Goal: Information Seeking & Learning: Learn about a topic

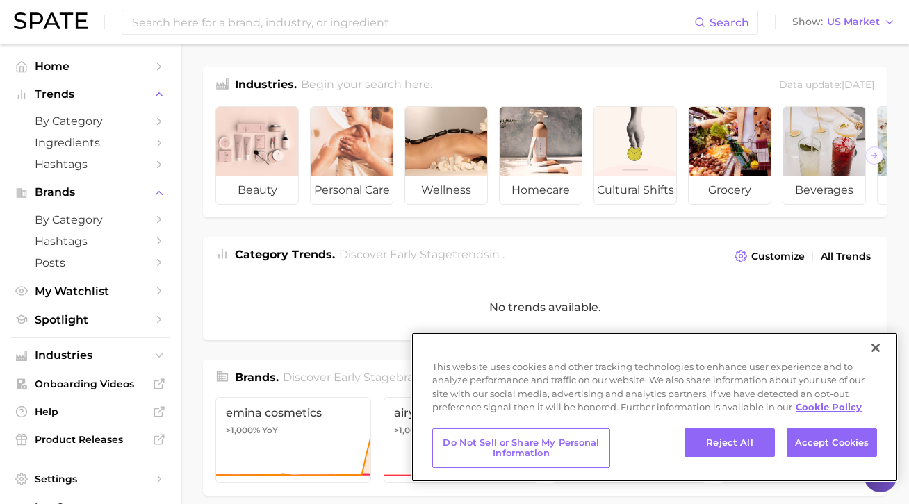
click at [876, 348] on button "Close" at bounding box center [875, 348] width 31 height 31
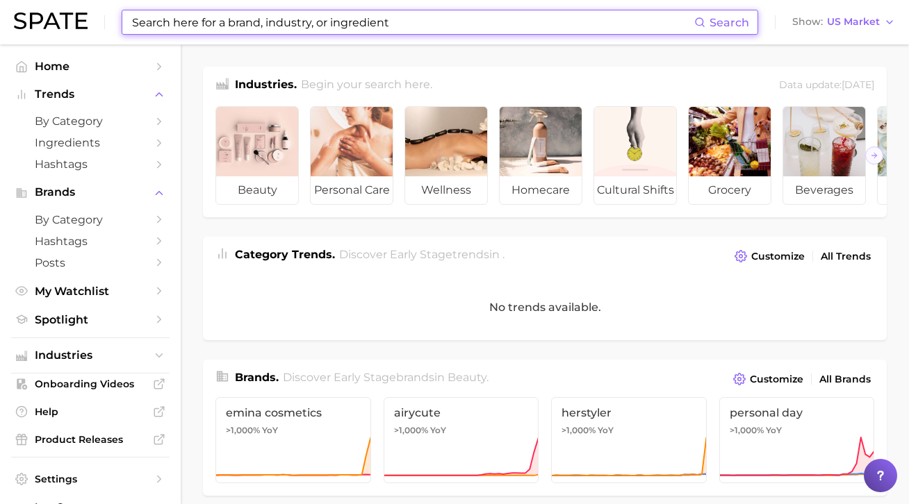
click at [500, 20] on input at bounding box center [412, 22] width 563 height 24
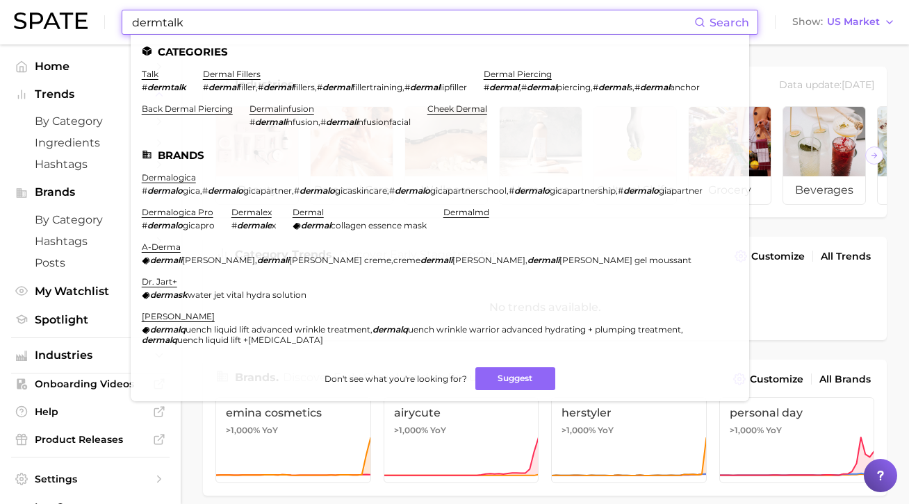
click at [135, 25] on input "dermtalk" at bounding box center [412, 22] width 563 height 24
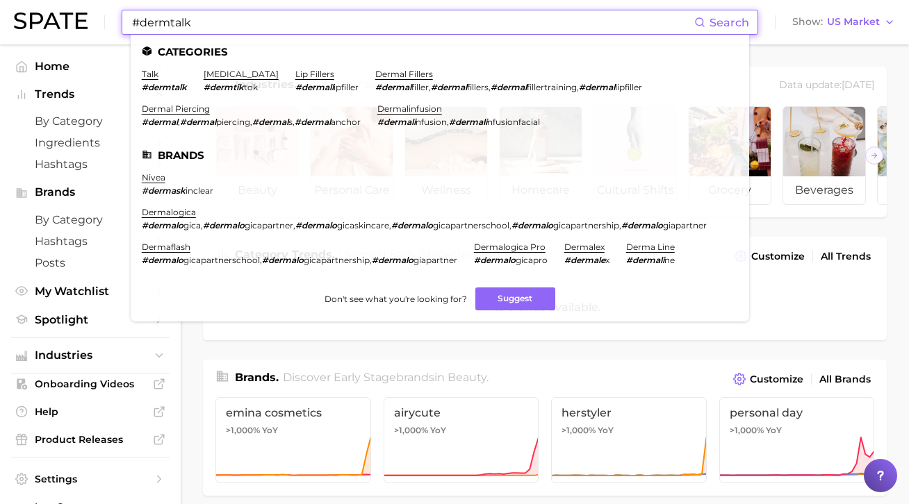
click at [165, 24] on input "#dermtalk" at bounding box center [412, 22] width 563 height 24
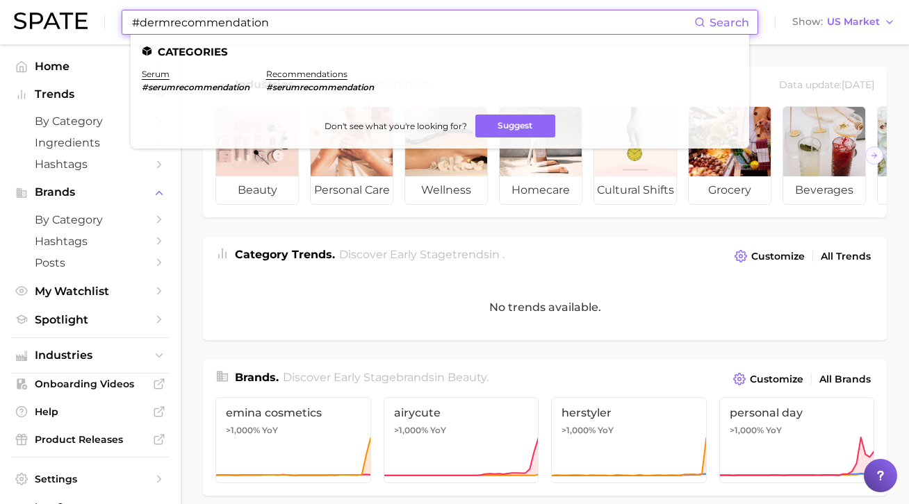
click at [209, 21] on input "#dermrecommendation" at bounding box center [412, 22] width 563 height 24
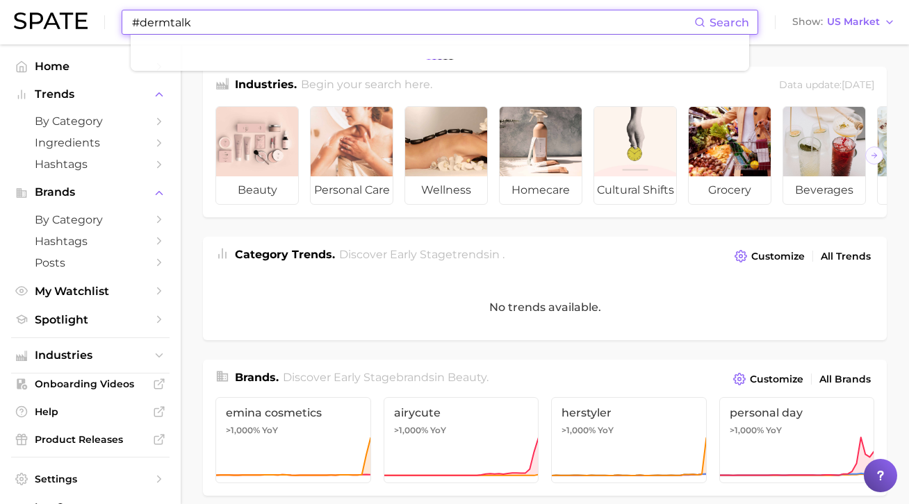
click at [169, 22] on input "#dermtalk" at bounding box center [412, 22] width 563 height 24
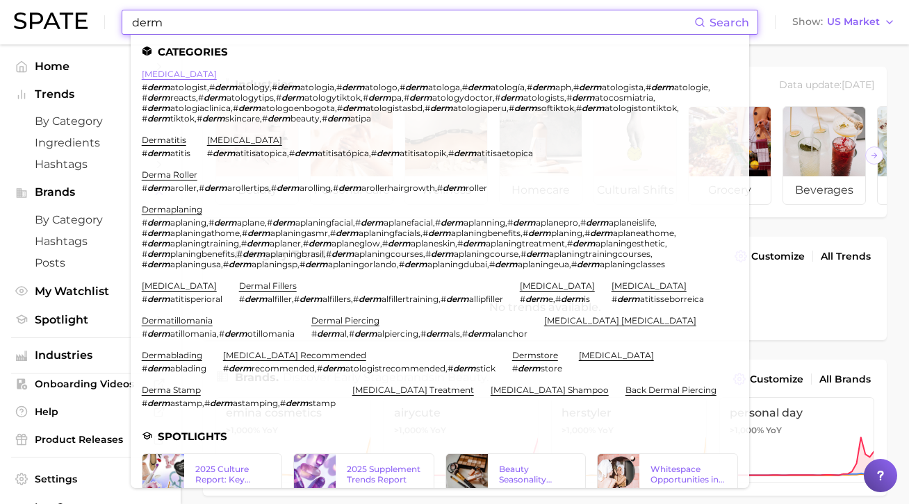
type input "derm"
click at [163, 76] on link "[MEDICAL_DATA]" at bounding box center [179, 74] width 75 height 10
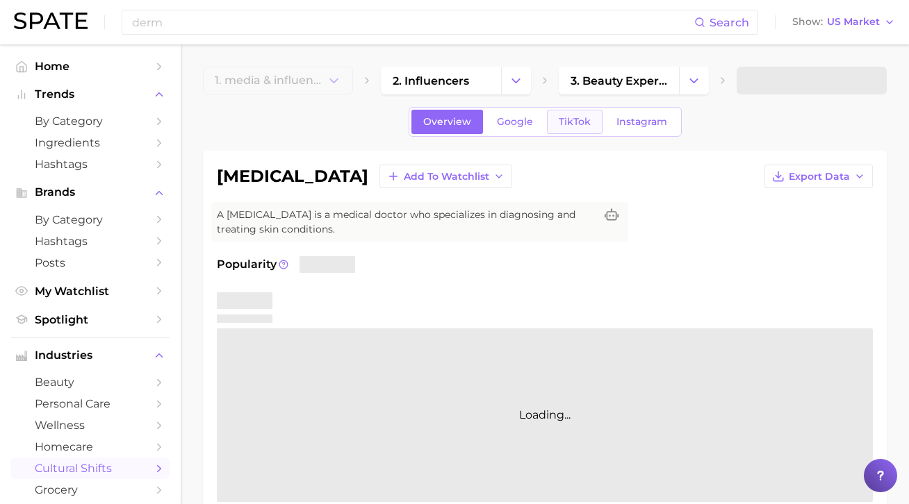
click at [568, 129] on link "TikTok" at bounding box center [575, 122] width 56 height 24
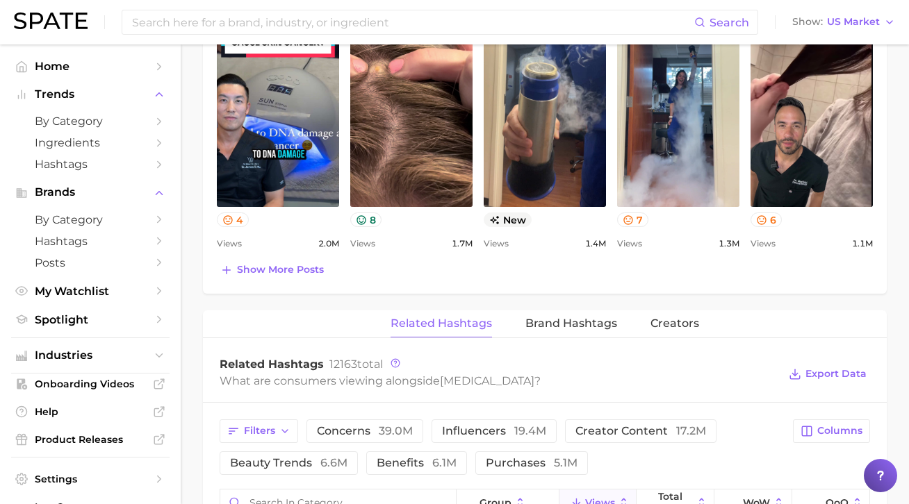
scroll to position [935, 0]
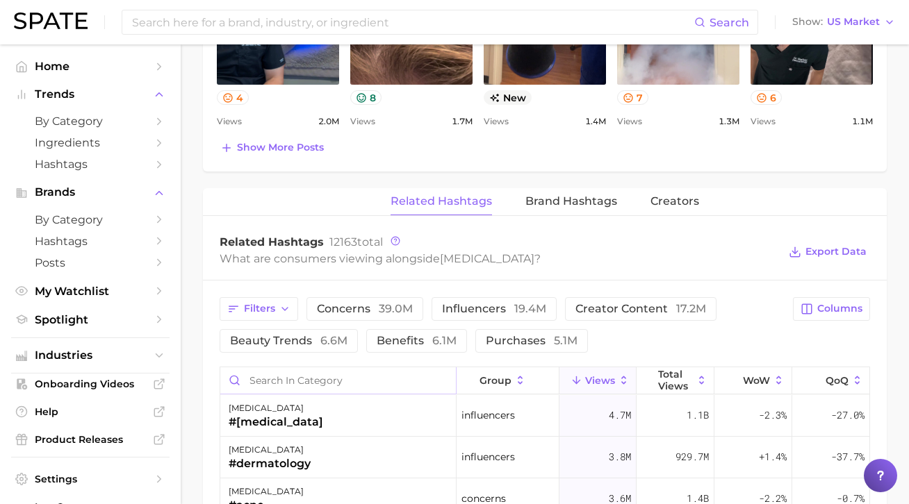
click at [287, 381] on input "Search in category" at bounding box center [338, 381] width 236 height 26
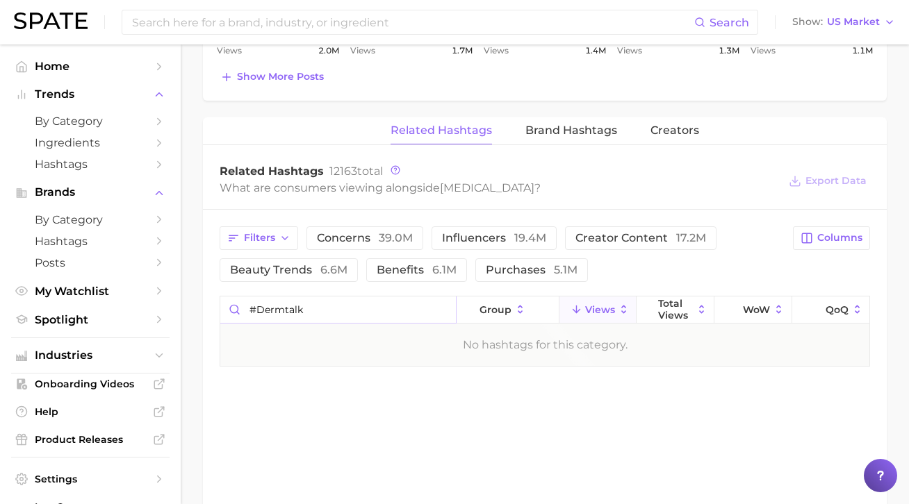
scroll to position [1066, 0]
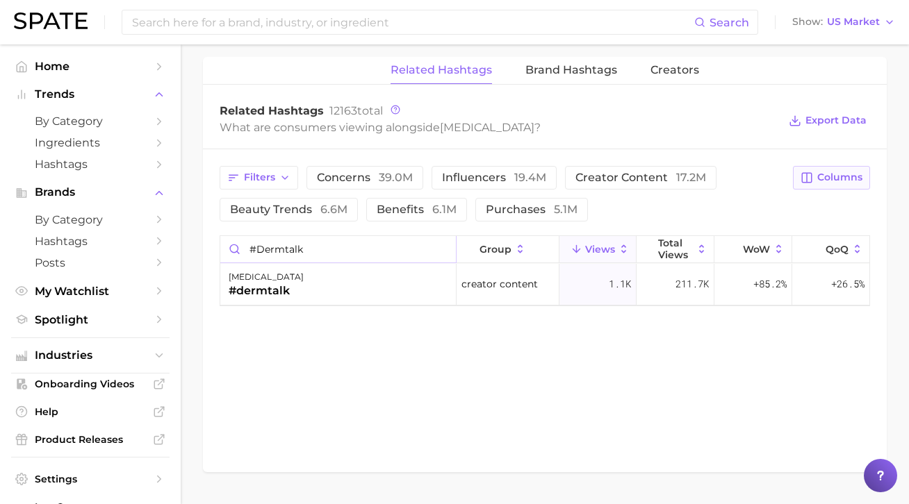
type input "#dermtalk"
click at [829, 174] on span "Columns" at bounding box center [839, 178] width 45 height 12
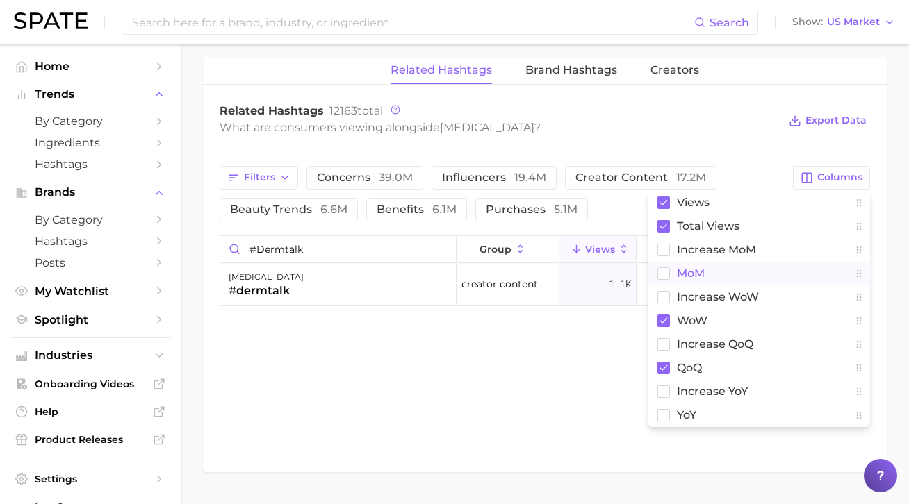
click at [718, 275] on button "MoM" at bounding box center [759, 274] width 222 height 24
click at [627, 366] on div "Related Hashtags Brand Hashtags Creators Related Hashtags 12163 total What are …" at bounding box center [545, 264] width 684 height 415
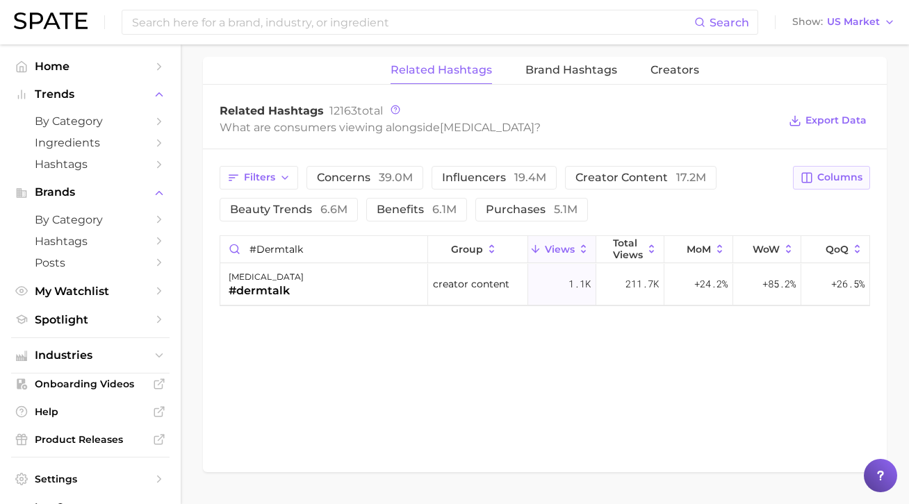
click at [833, 179] on span "Columns" at bounding box center [839, 178] width 45 height 12
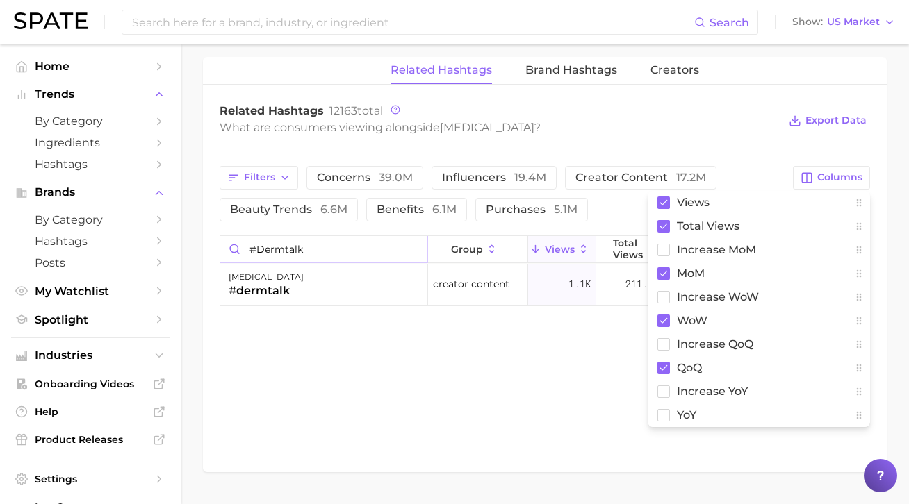
click at [265, 245] on input "#dermtalk" at bounding box center [323, 249] width 207 height 26
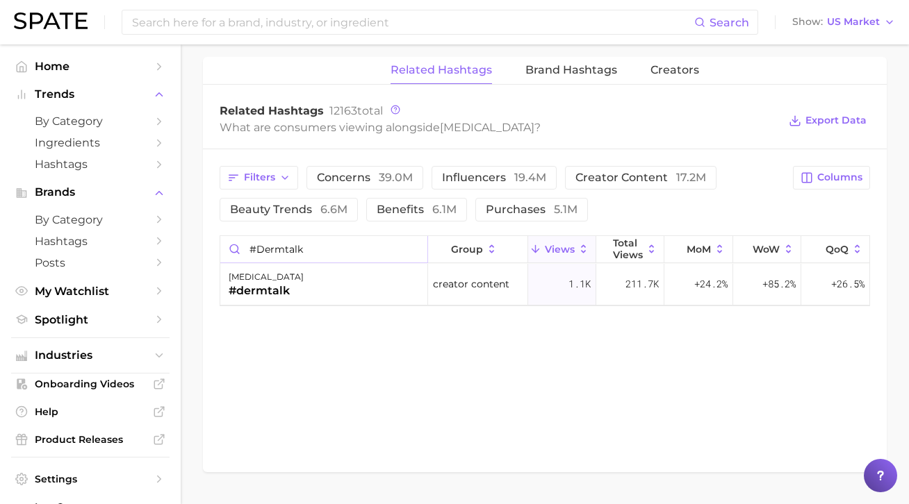
click at [265, 245] on input "#dermtalk" at bounding box center [323, 249] width 207 height 26
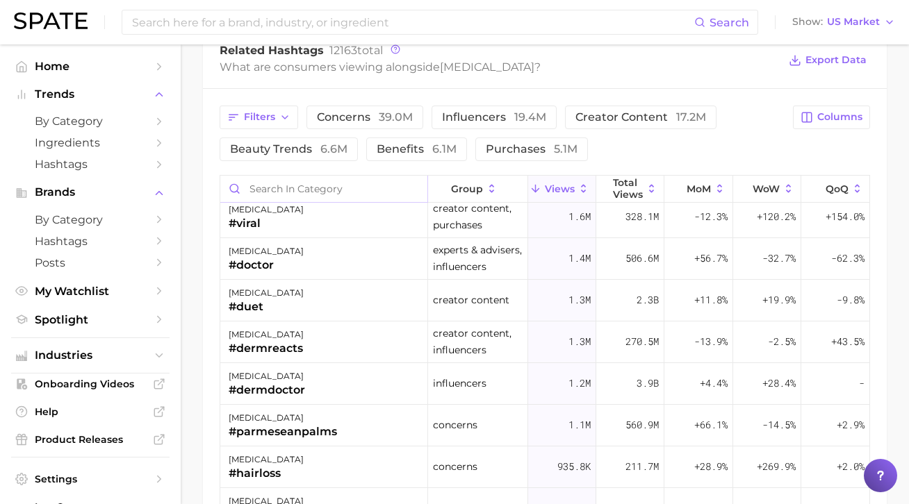
scroll to position [300, 0]
click at [818, 119] on button "Columns" at bounding box center [831, 118] width 77 height 24
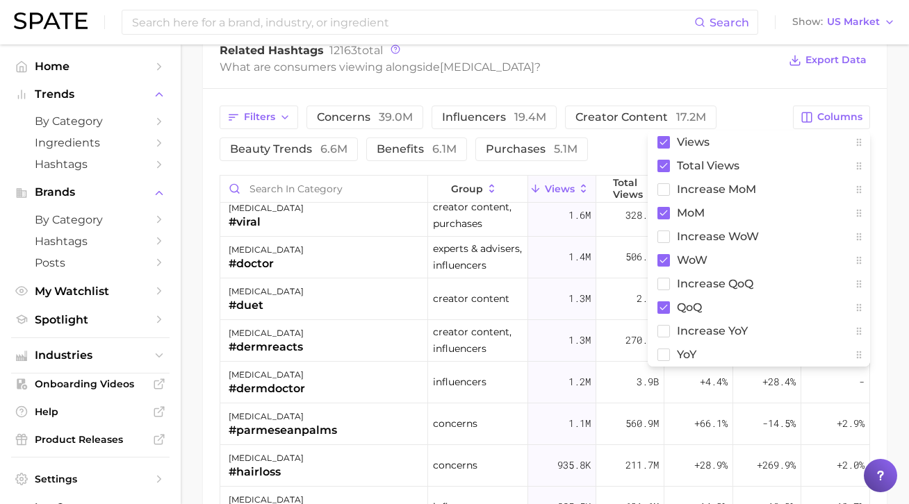
click at [746, 71] on div "What are consumers viewing alongside [MEDICAL_DATA] ?" at bounding box center [499, 67] width 559 height 19
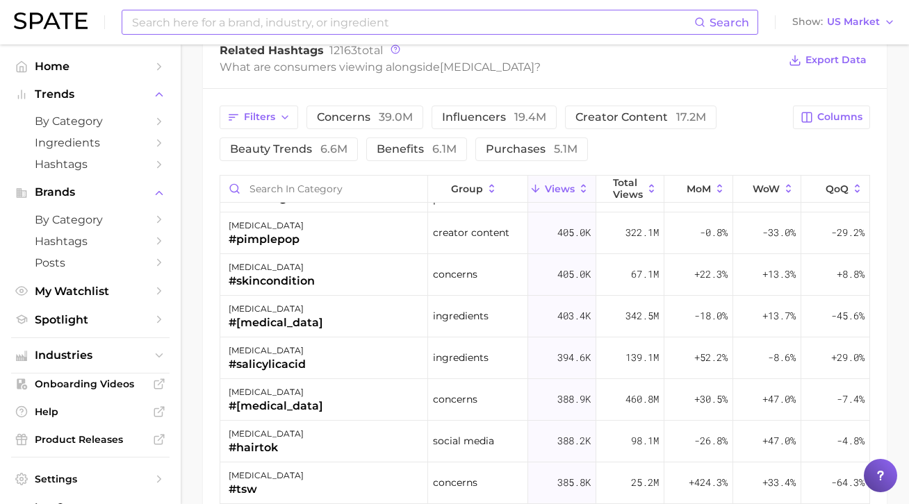
scroll to position [1956, 0]
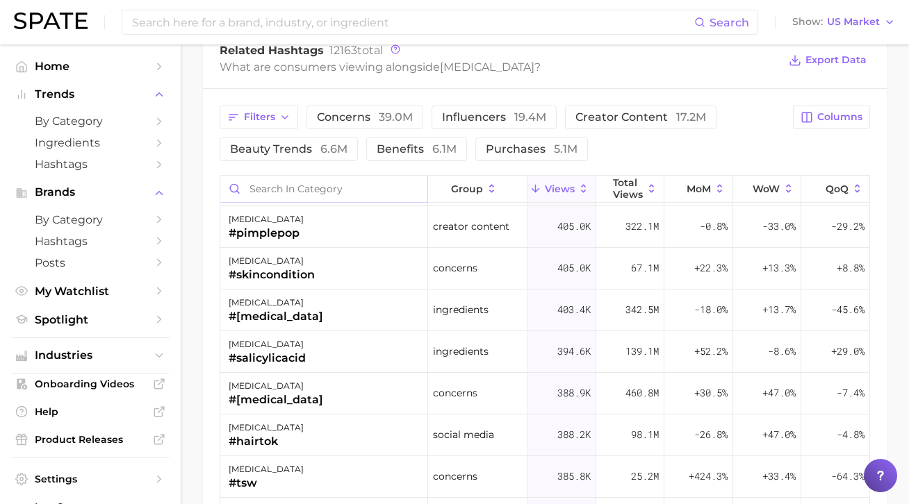
click at [380, 187] on input "Search in category" at bounding box center [323, 189] width 207 height 26
type input "derm"
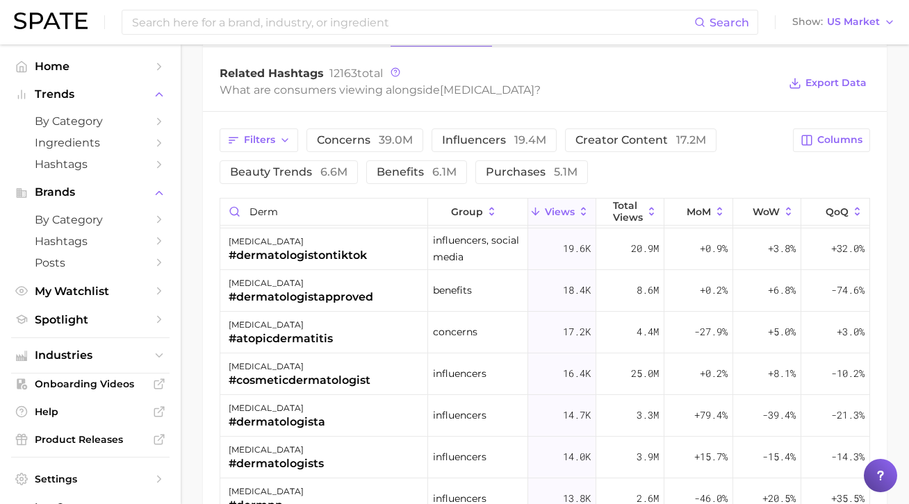
scroll to position [1499, 0]
click at [314, 217] on input "derm" at bounding box center [323, 212] width 207 height 26
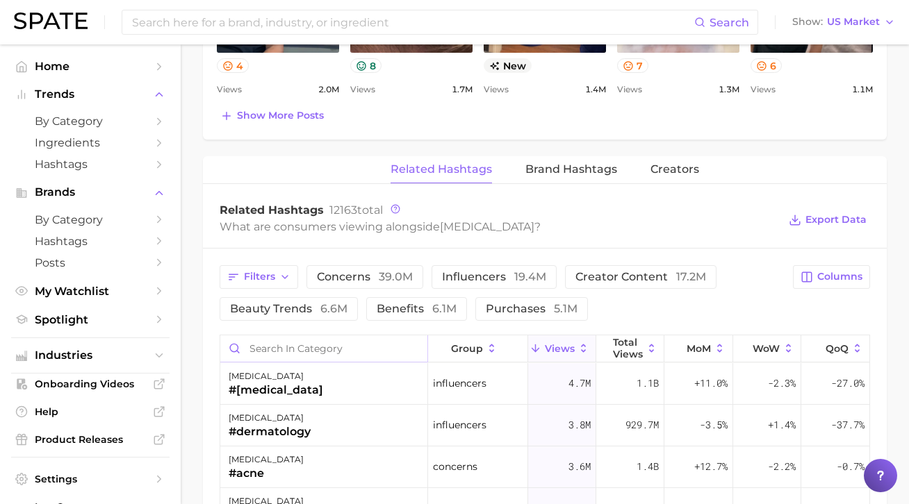
scroll to position [1059, 0]
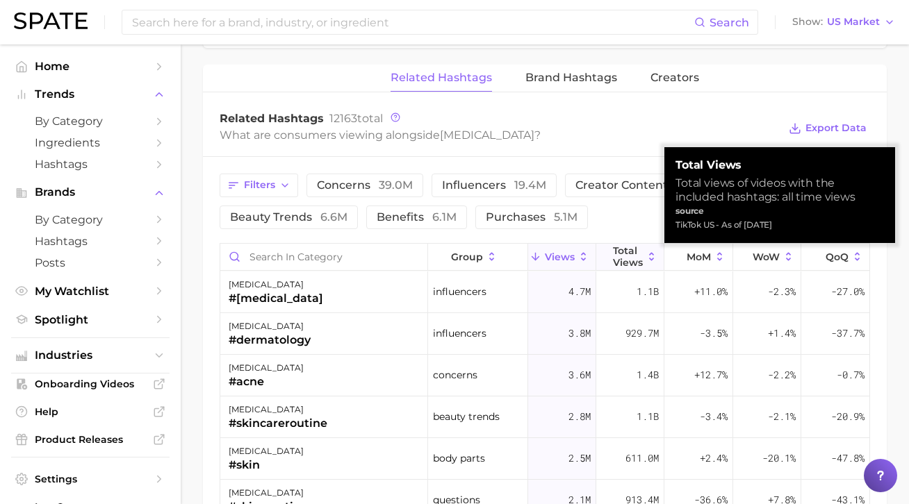
click at [625, 249] on span "Total Views" at bounding box center [628, 256] width 30 height 22
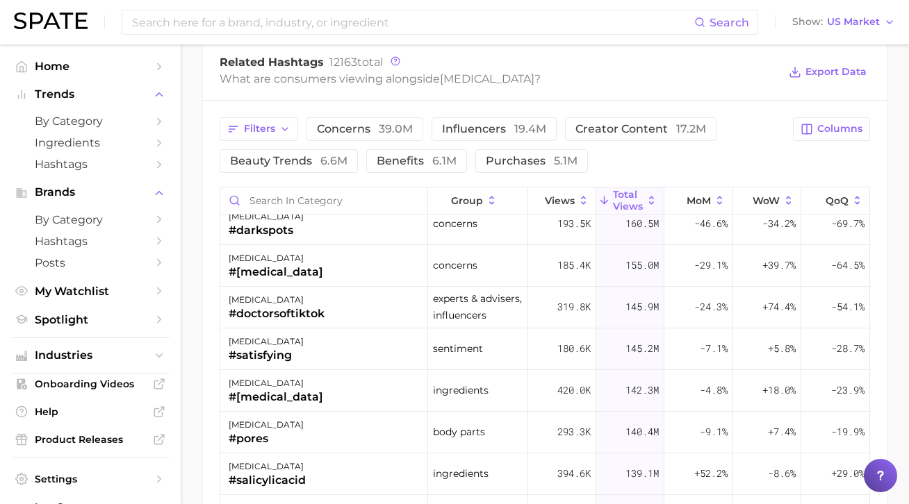
scroll to position [2430, 0]
click at [412, 24] on input at bounding box center [412, 22] width 563 height 24
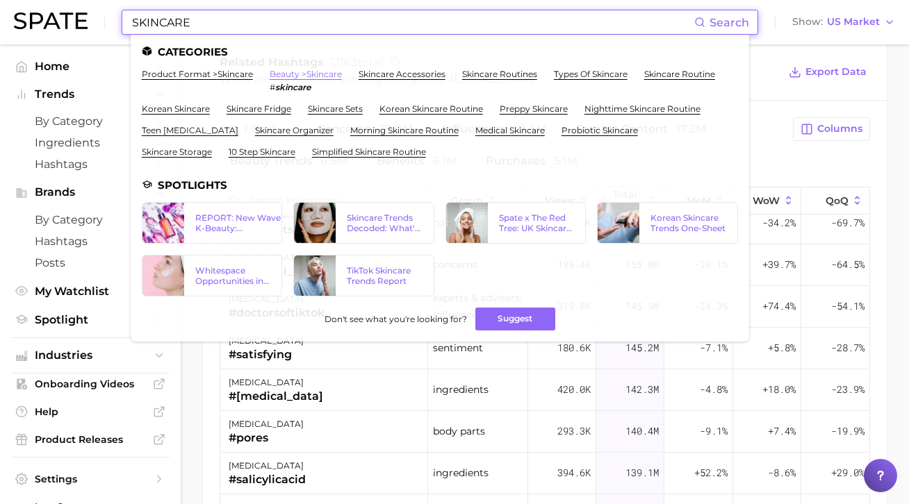
type input "SKINCARE"
click at [281, 74] on link "beauty > skincare" at bounding box center [306, 74] width 72 height 10
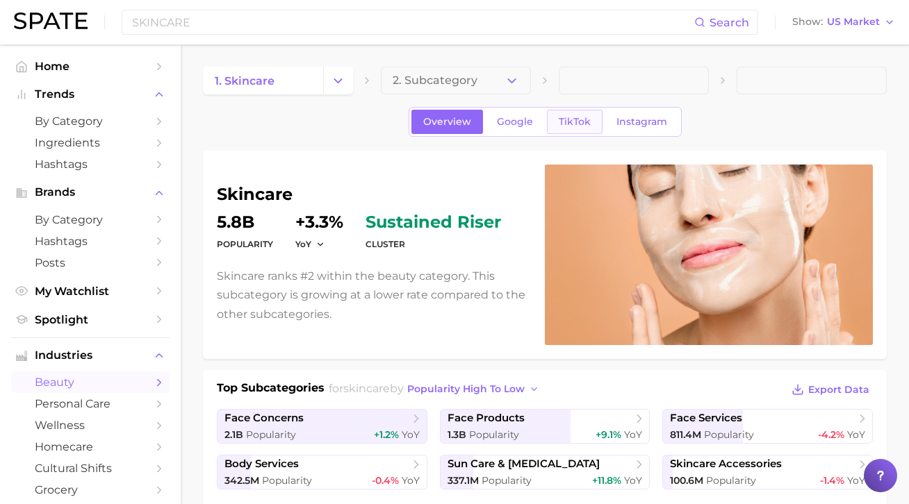
click at [570, 130] on link "TikTok" at bounding box center [575, 122] width 56 height 24
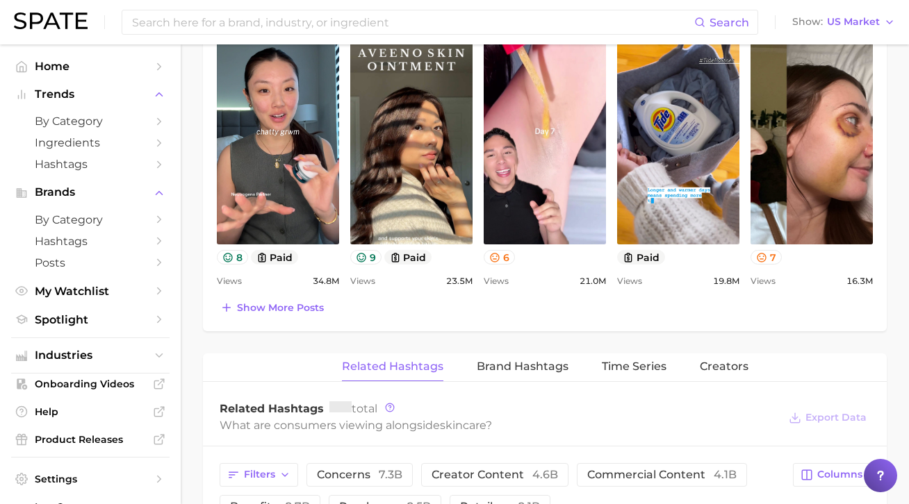
scroll to position [943, 0]
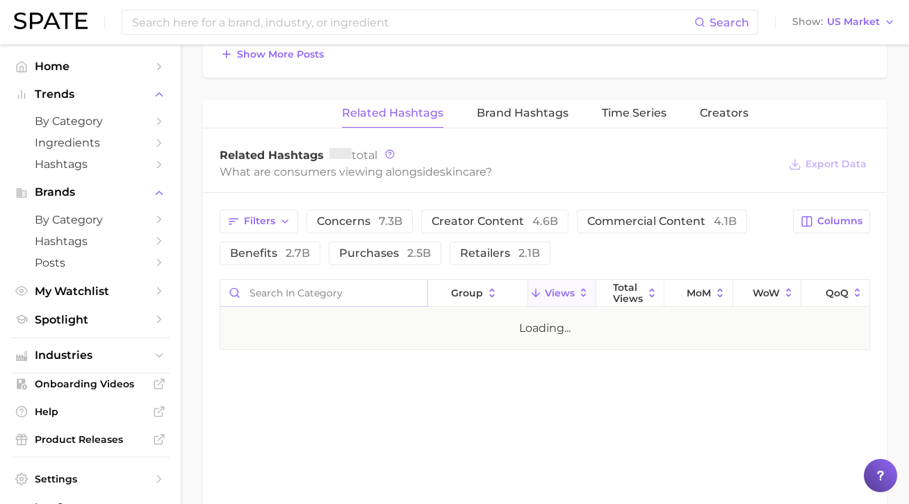
click at [305, 295] on input "Search in category" at bounding box center [323, 293] width 207 height 26
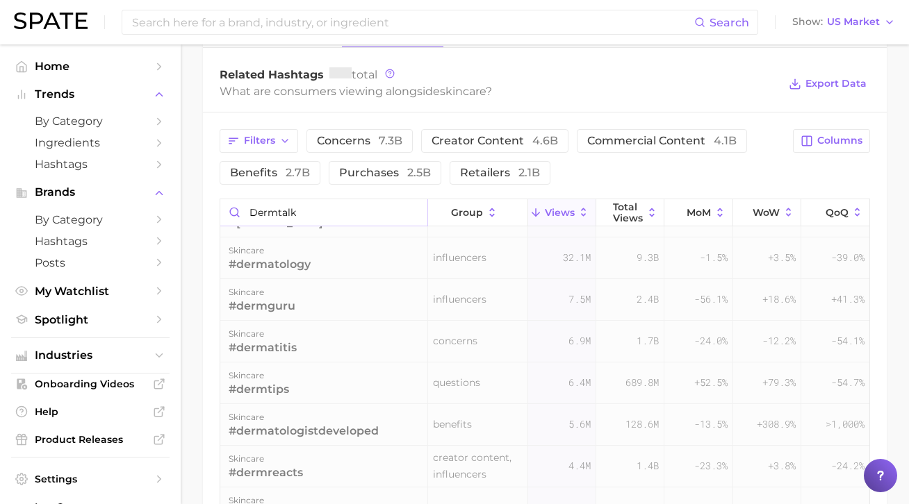
scroll to position [0, 0]
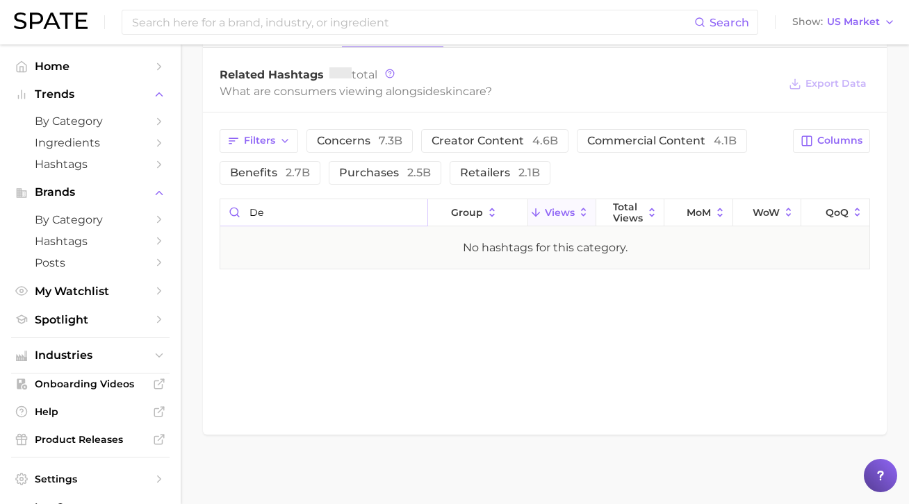
type input "d"
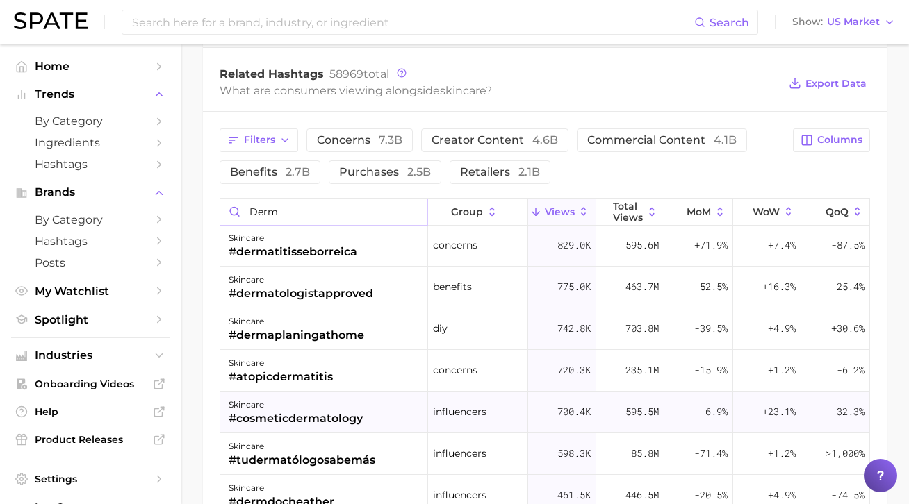
scroll to position [156, 0]
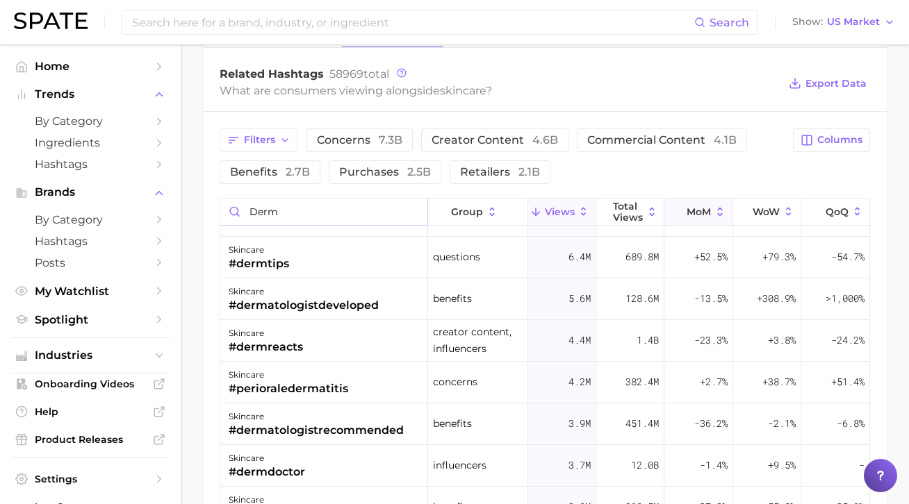
type input "derm"
click at [702, 207] on span "MoM" at bounding box center [698, 211] width 24 height 11
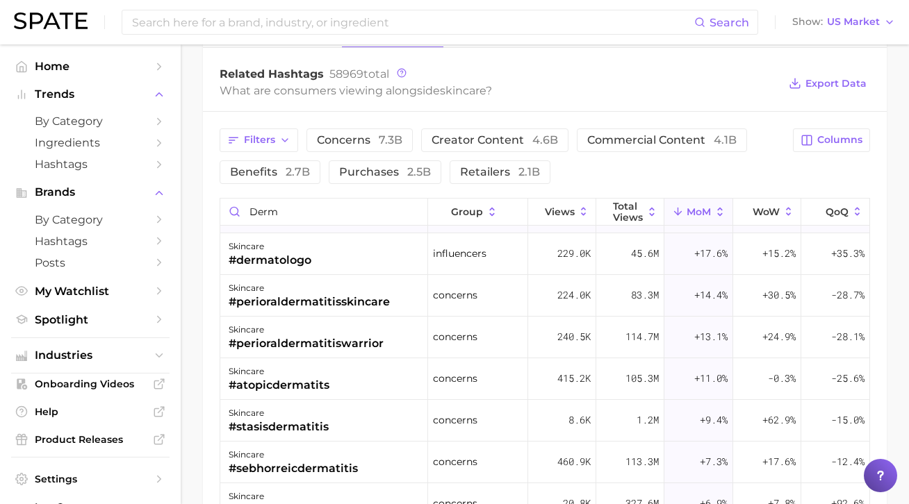
scroll to position [1037, 0]
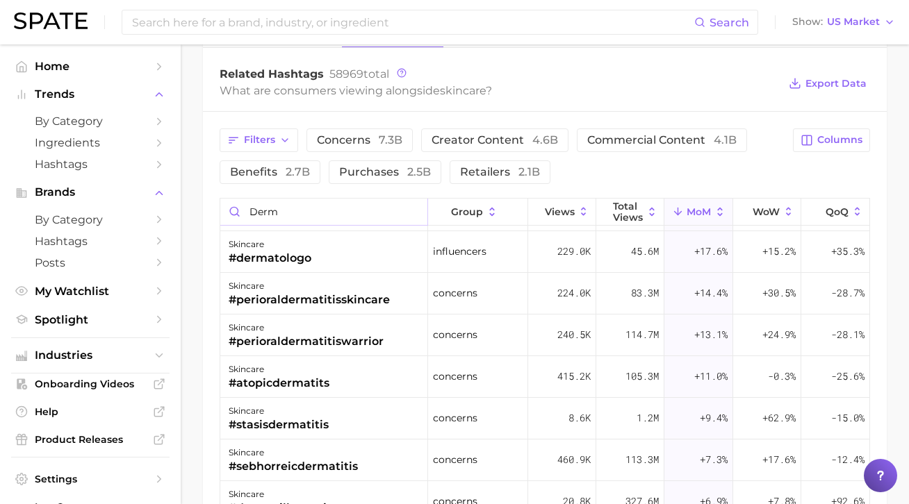
click at [411, 213] on input "derm" at bounding box center [323, 212] width 207 height 26
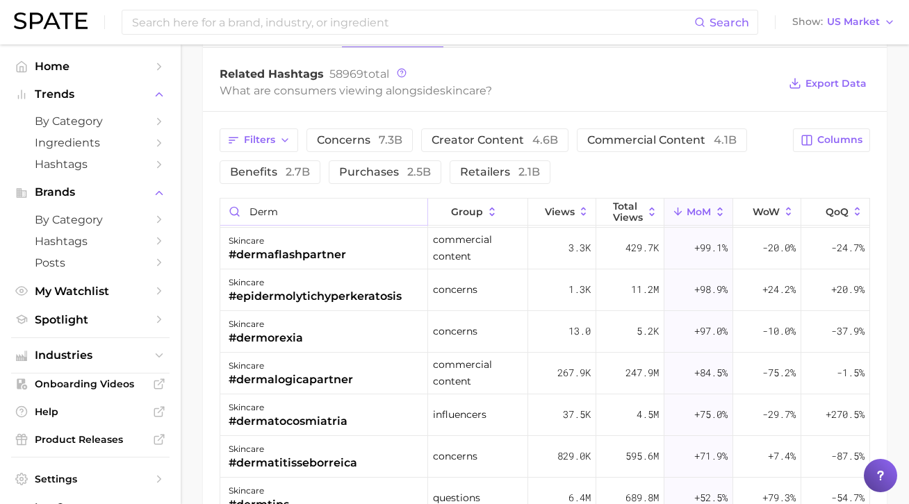
scroll to position [0, 0]
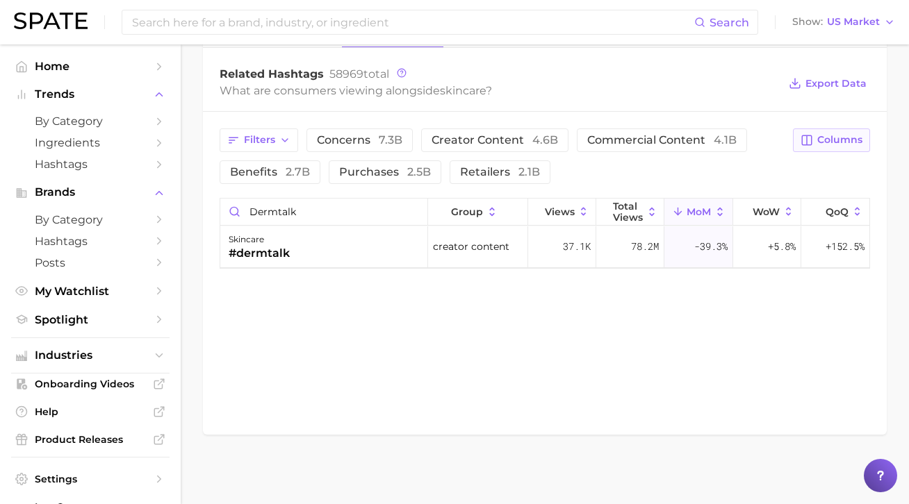
click at [848, 141] on span "Columns" at bounding box center [839, 140] width 45 height 12
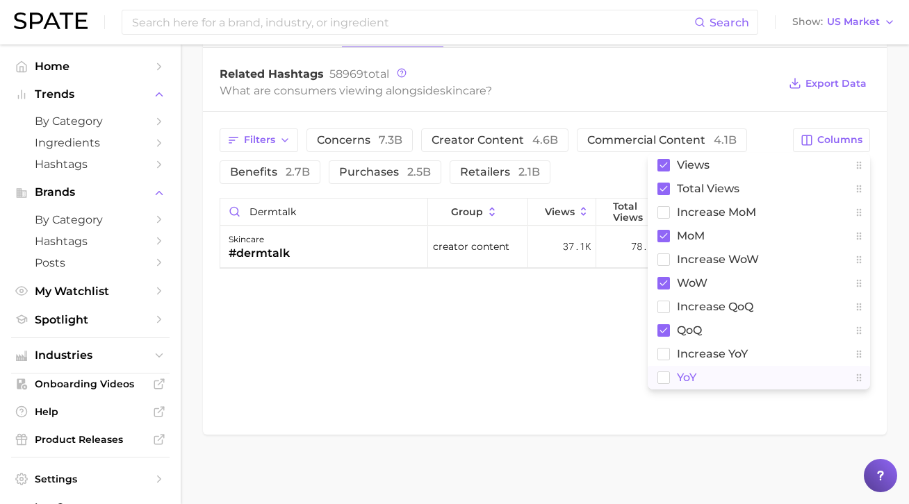
click at [683, 374] on span "YoY" at bounding box center [686, 378] width 19 height 12
click at [602, 365] on div "Related Hashtags Brand Hashtags Time Series Creators Related Hashtags 58969 tot…" at bounding box center [545, 226] width 684 height 415
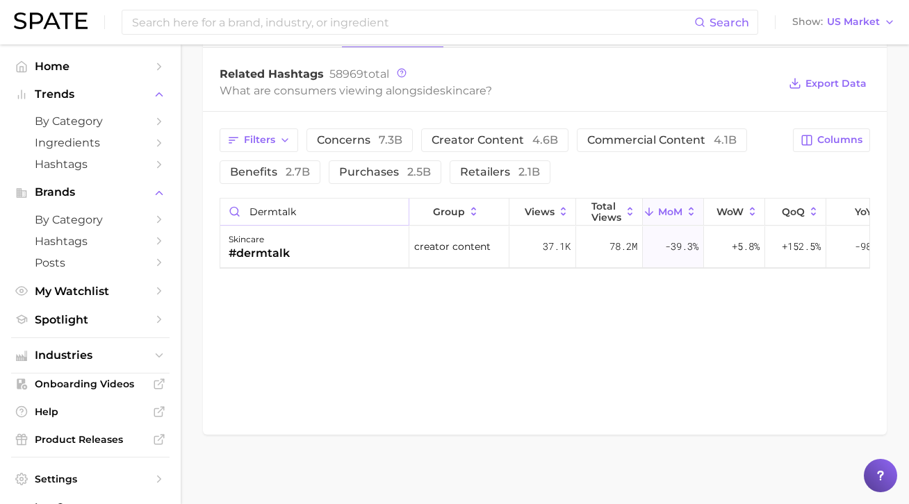
click at [330, 209] on input "dermtalk" at bounding box center [314, 212] width 188 height 26
click at [318, 214] on input "dermatologistrec" at bounding box center [314, 212] width 188 height 26
click at [349, 213] on input "dermrecommend" at bounding box center [314, 212] width 188 height 26
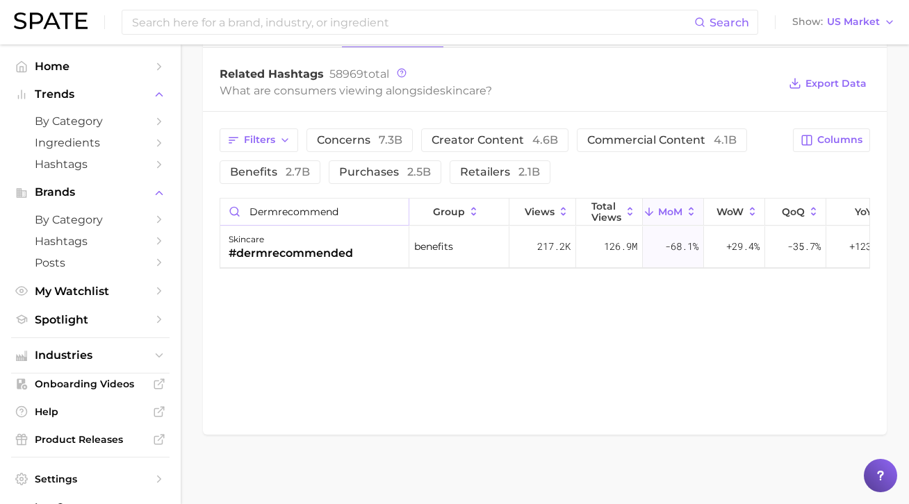
click at [349, 213] on input "dermrecommend" at bounding box center [314, 212] width 188 height 26
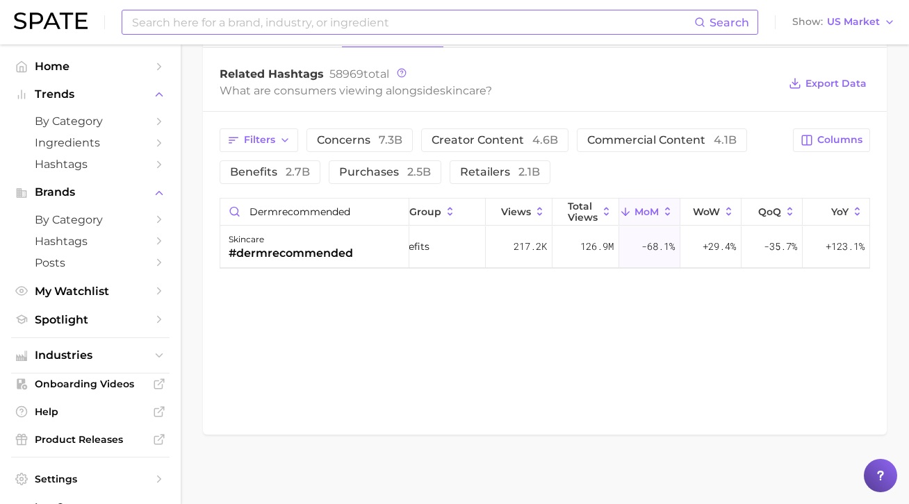
scroll to position [0, 24]
click at [314, 204] on input "dermrecommended" at bounding box center [314, 212] width 188 height 26
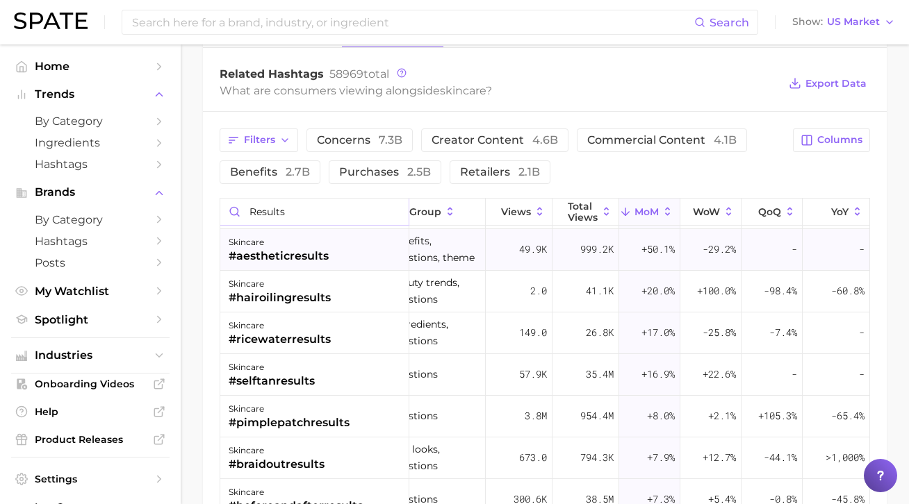
scroll to position [206, 24]
click at [251, 212] on input "results" at bounding box center [314, 212] width 188 height 26
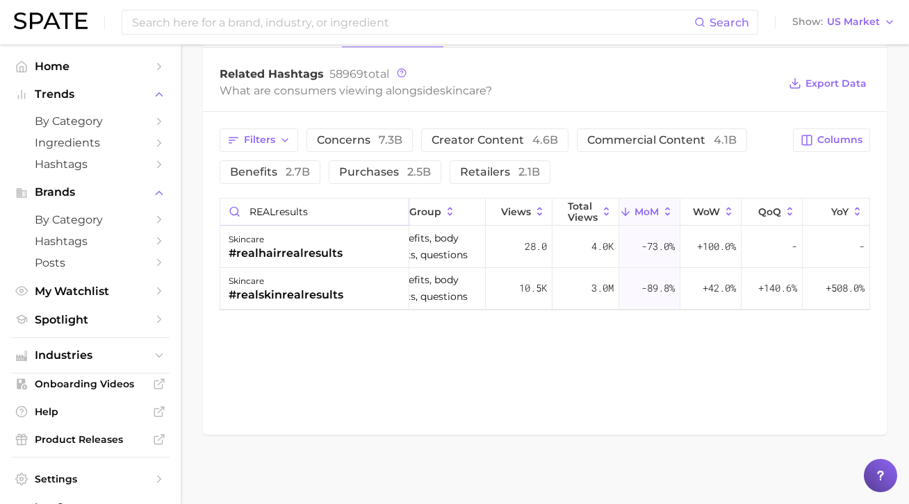
click at [311, 211] on input "REALresults" at bounding box center [314, 212] width 188 height 26
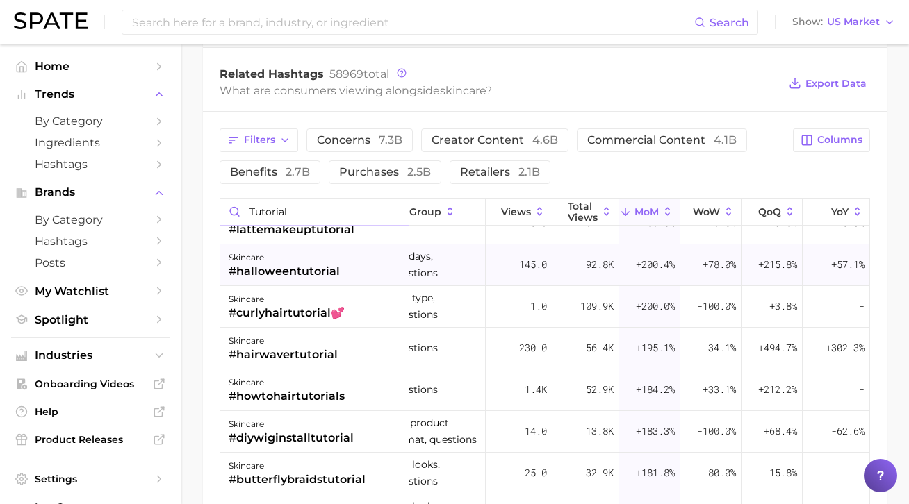
scroll to position [1211, 24]
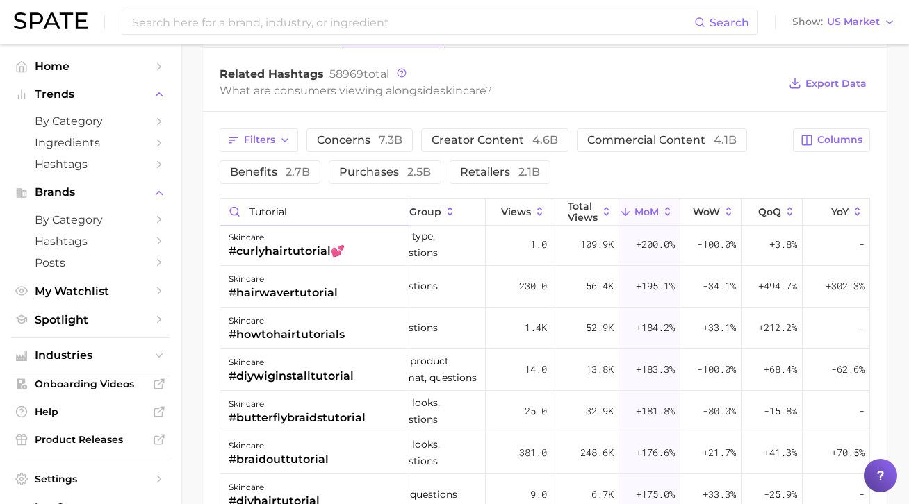
click at [276, 217] on input "tutorial" at bounding box center [314, 212] width 188 height 26
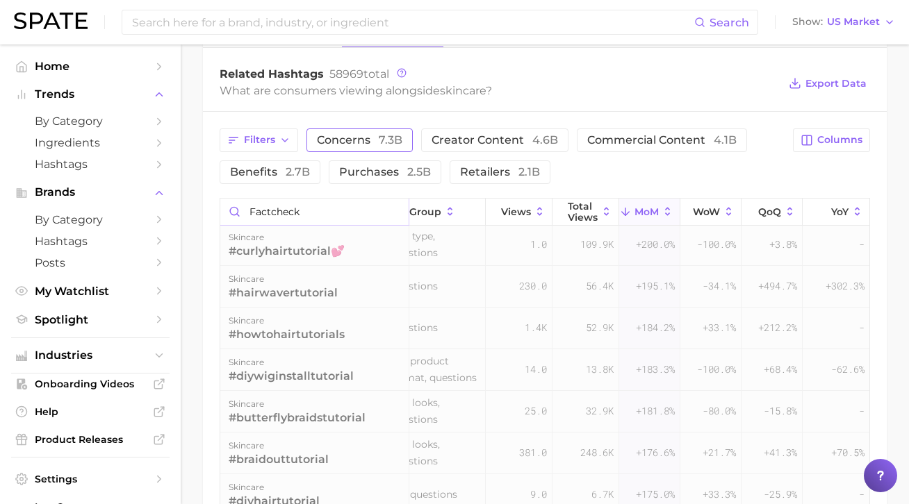
scroll to position [0, 24]
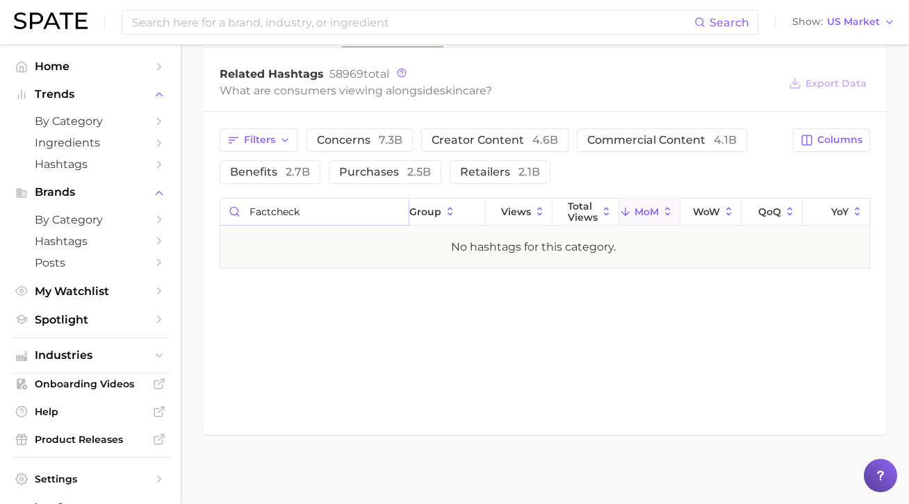
click at [277, 211] on input "factcheck" at bounding box center [314, 212] width 188 height 26
type input "fact"
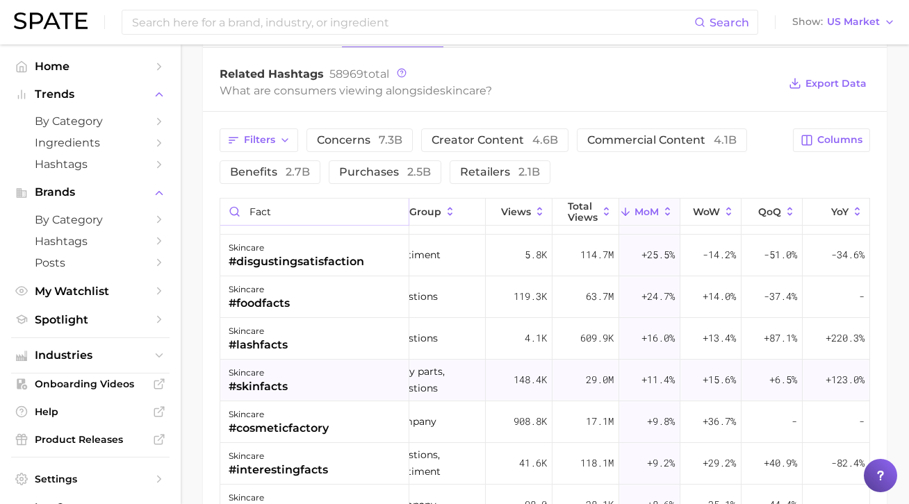
scroll to position [514, 24]
